Goal: Task Accomplishment & Management: Use online tool/utility

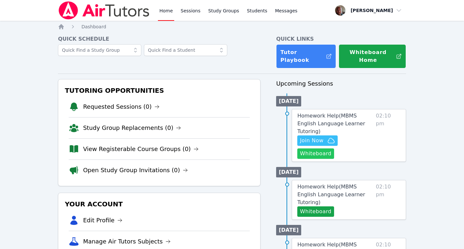
click at [334, 148] on button "Whiteboard" at bounding box center [315, 153] width 37 height 10
click at [319, 137] on span "Join Now" at bounding box center [311, 141] width 23 height 8
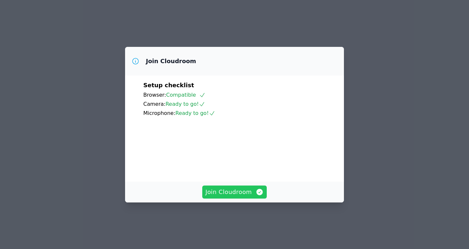
click at [236, 197] on span "Join Cloudroom" at bounding box center [234, 192] width 58 height 9
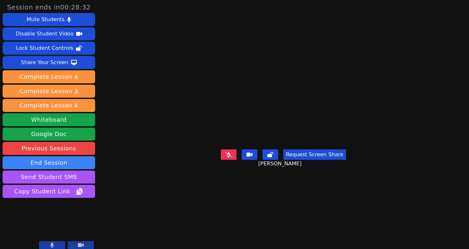
click at [324, 224] on main "[PERSON_NAME] Request Screen Share [PERSON_NAME]" at bounding box center [283, 124] width 207 height 249
click at [228, 157] on icon at bounding box center [228, 154] width 7 height 5
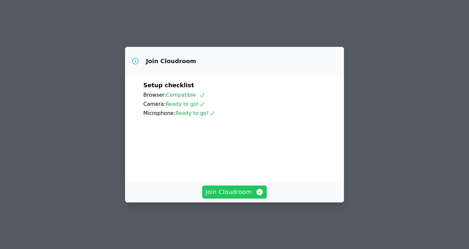
click at [229, 197] on span "Join Cloudroom" at bounding box center [234, 192] width 58 height 9
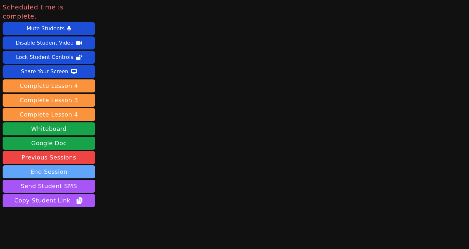
click at [55, 165] on button "End Session" at bounding box center [49, 171] width 92 height 13
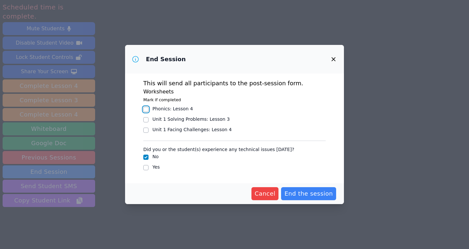
click at [143, 109] on input "Phonics : Lesson 4" at bounding box center [145, 109] width 5 height 5
checkbox input "true"
drag, startPoint x: 305, startPoint y: 195, endPoint x: 296, endPoint y: 195, distance: 9.1
click at [296, 195] on span "End the session" at bounding box center [308, 193] width 49 height 9
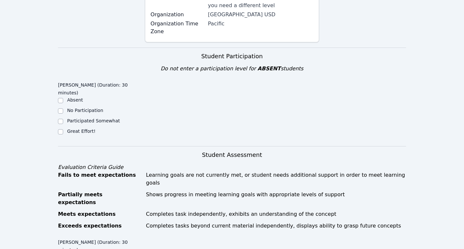
scroll to position [156, 0]
click at [60, 129] on input "Great Effort!" at bounding box center [60, 131] width 5 height 5
checkbox input "true"
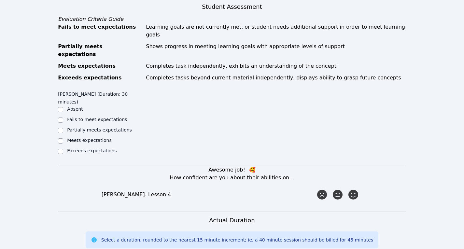
scroll to position [304, 0]
click at [59, 148] on input "Exceeds expectations" at bounding box center [60, 150] width 5 height 5
checkbox input "true"
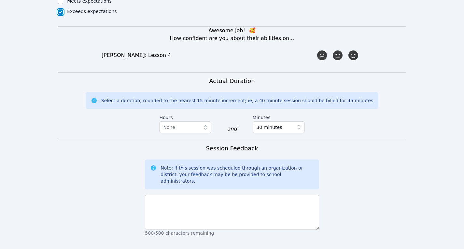
scroll to position [443, 0]
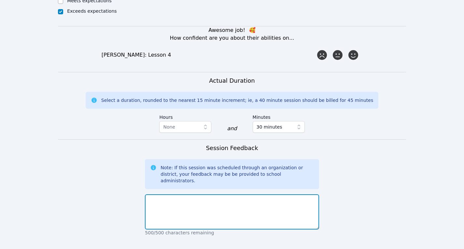
click at [190, 194] on textarea at bounding box center [232, 211] width 174 height 35
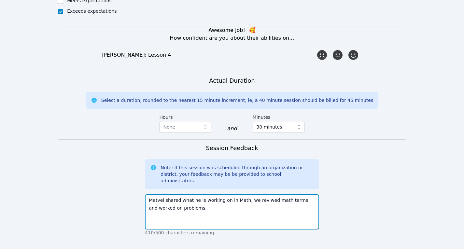
scroll to position [514, 0]
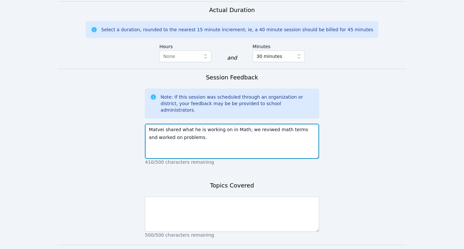
type textarea "Matvei shared what he is working on in Math; we reviwed math terms and worked o…"
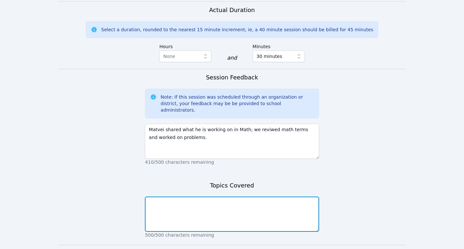
click at [209, 197] on textarea at bounding box center [232, 214] width 174 height 35
type textarea "Math terms, multiplaying fractions, multiplication, divisiom"
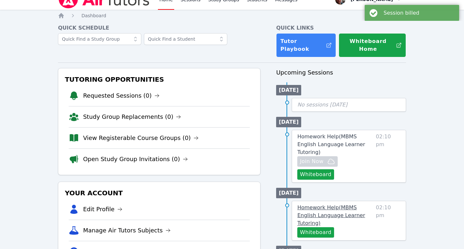
scroll to position [4, 0]
